Goal: Check status: Check status

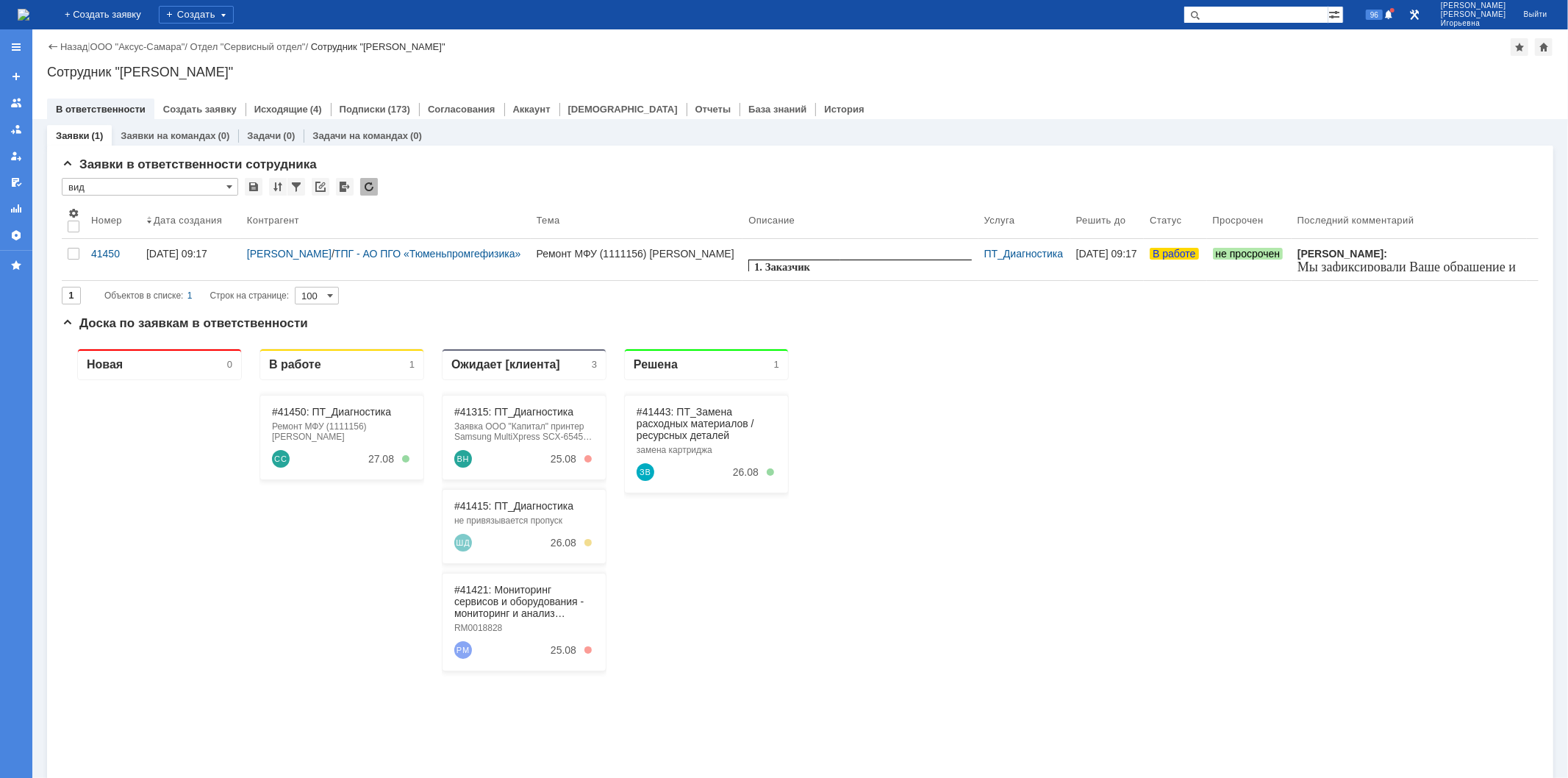
click at [1255, 17] on input "text" at bounding box center [1257, 15] width 145 height 18
type input "41421"
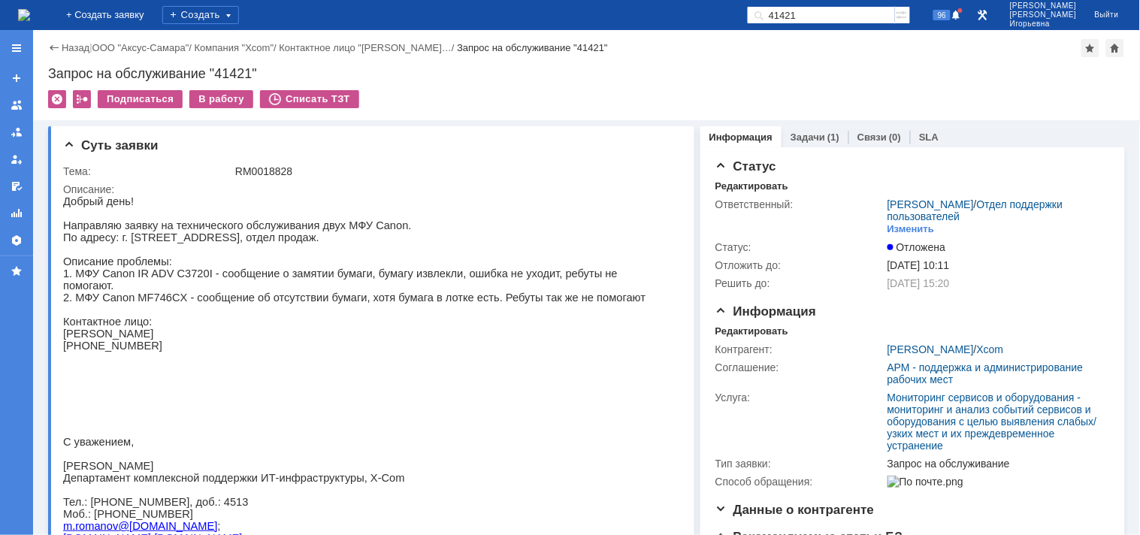
click at [235, 71] on div "Запрос на обслуживание "41421"" at bounding box center [586, 73] width 1077 height 15
click at [236, 71] on div "Запрос на обслуживание "41421"" at bounding box center [586, 73] width 1077 height 15
copy div "41421"
